Goal: Navigation & Orientation: Find specific page/section

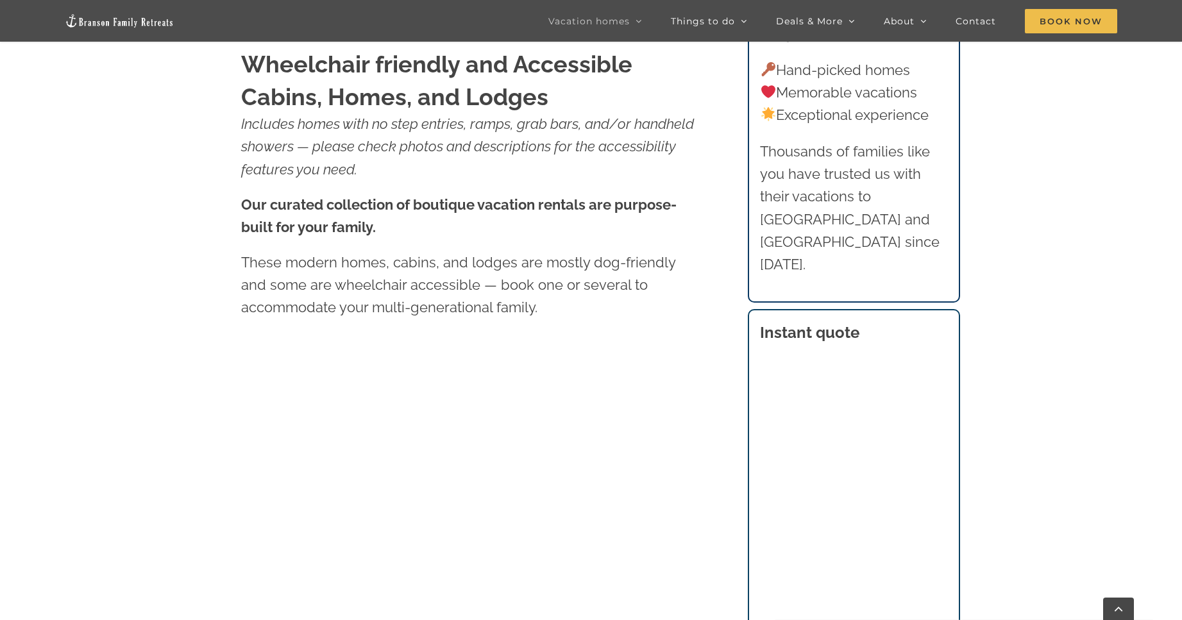
scroll to position [833, 0]
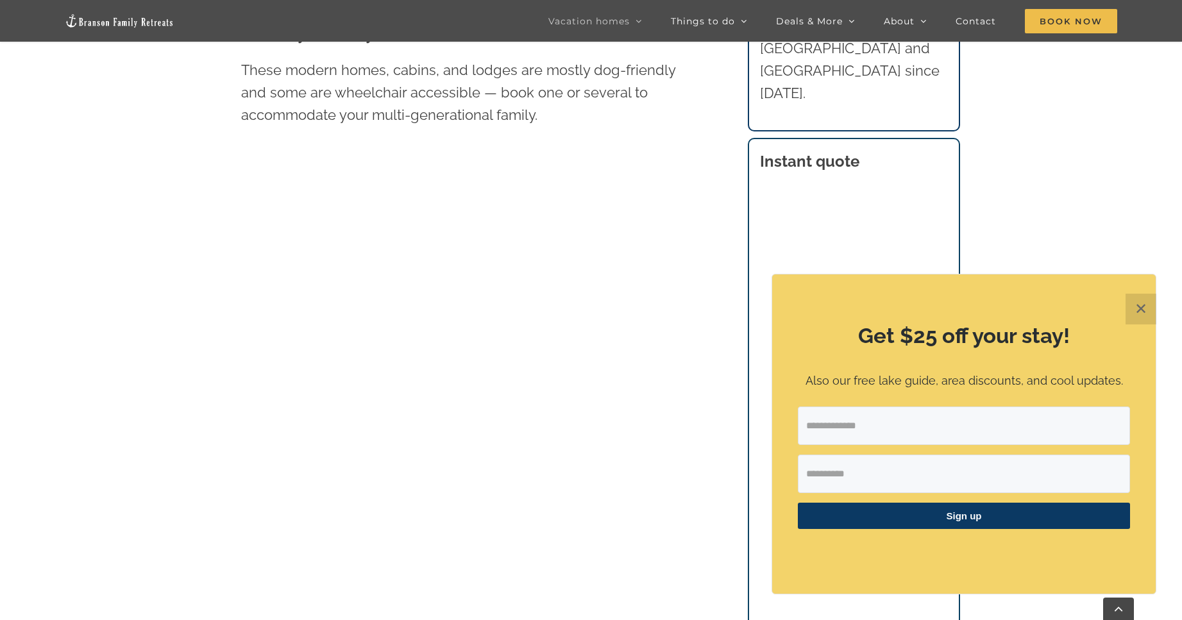
click at [1136, 314] on button "✕" at bounding box center [1140, 309] width 31 height 31
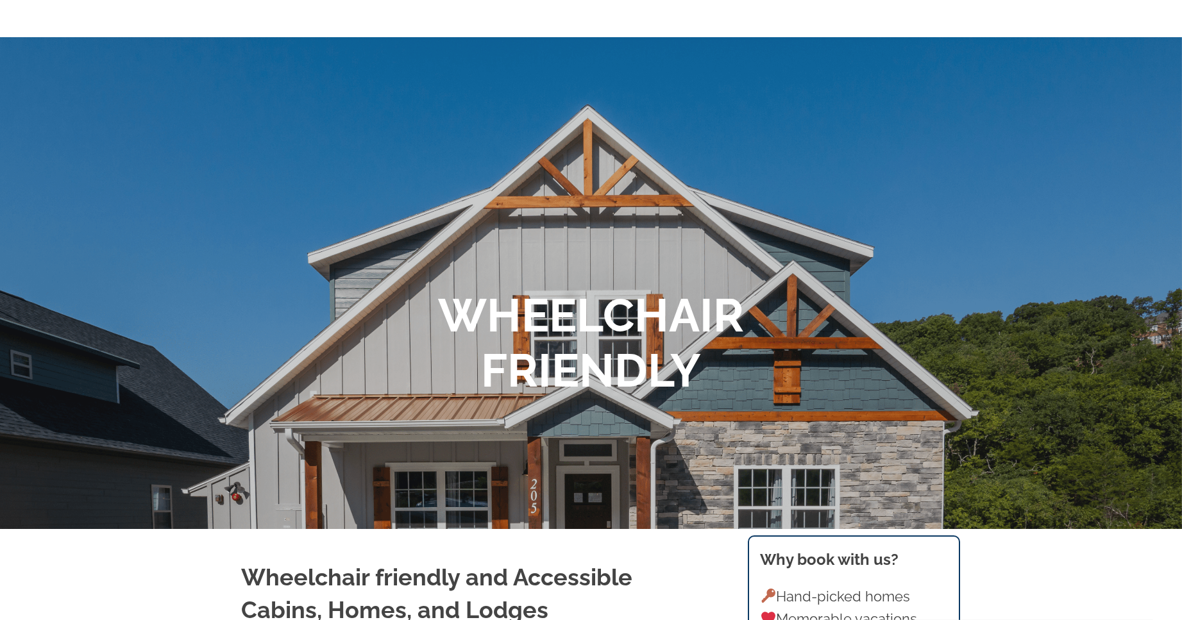
scroll to position [0, 0]
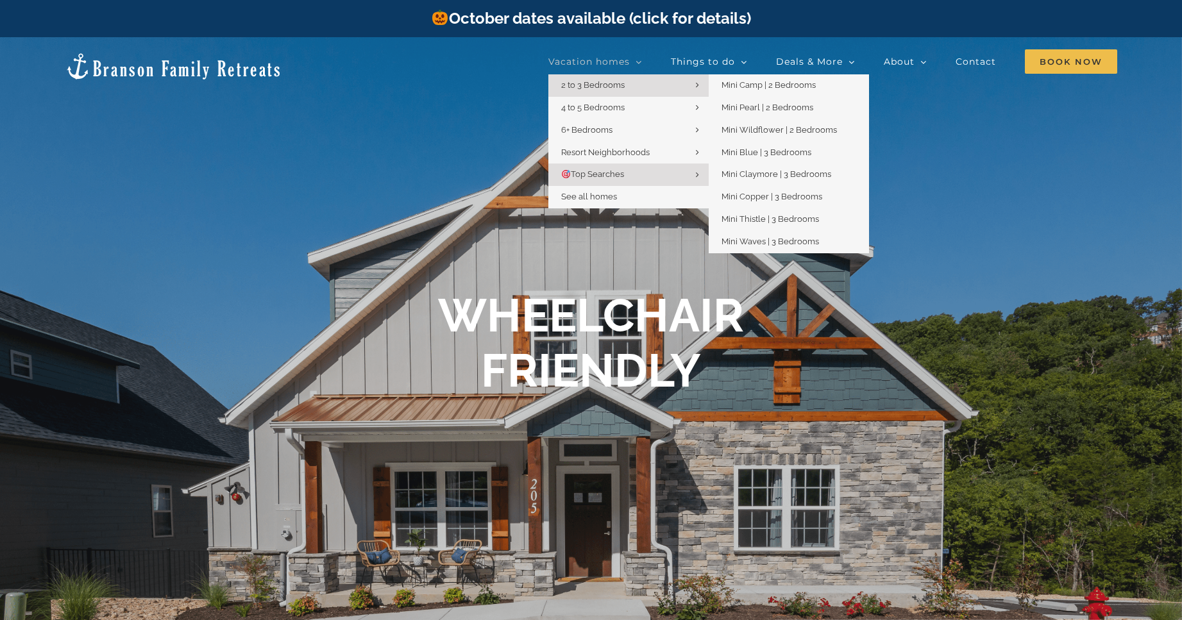
click at [609, 86] on span "2 to 3 Bedrooms" at bounding box center [592, 85] width 63 height 10
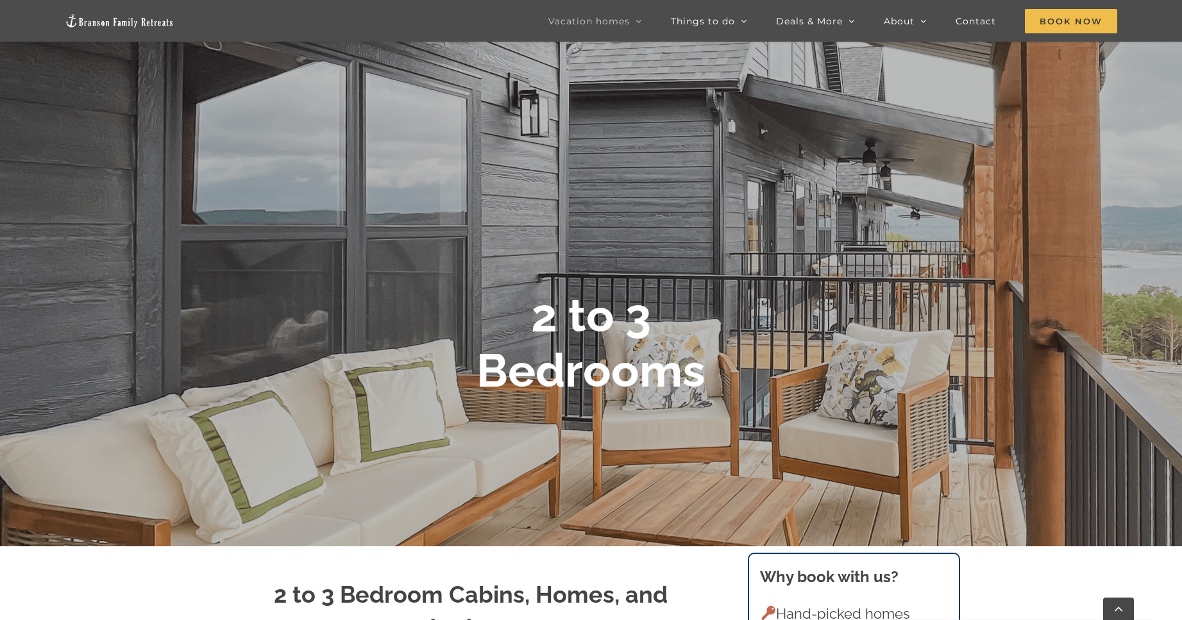
scroll to position [64, 0]
